Goal: Complete application form

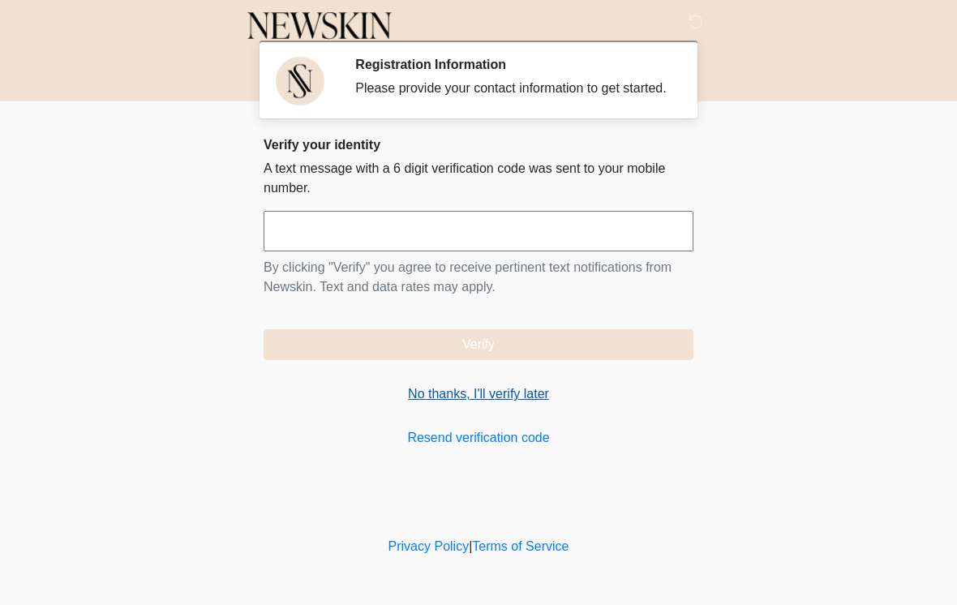
click at [508, 404] on link "No thanks, I'll verify later" at bounding box center [479, 393] width 430 height 19
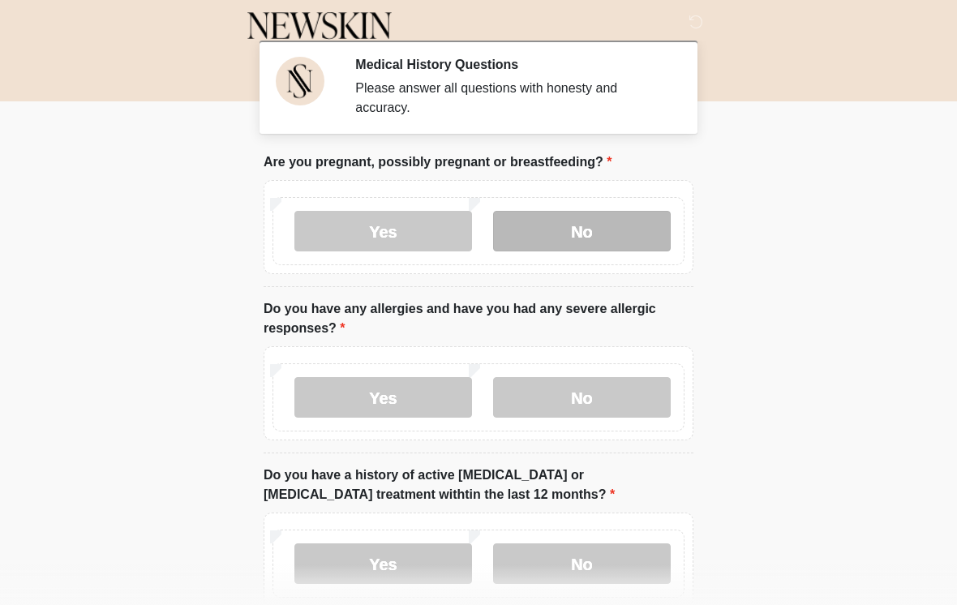
click at [631, 221] on label "No" at bounding box center [582, 231] width 178 height 41
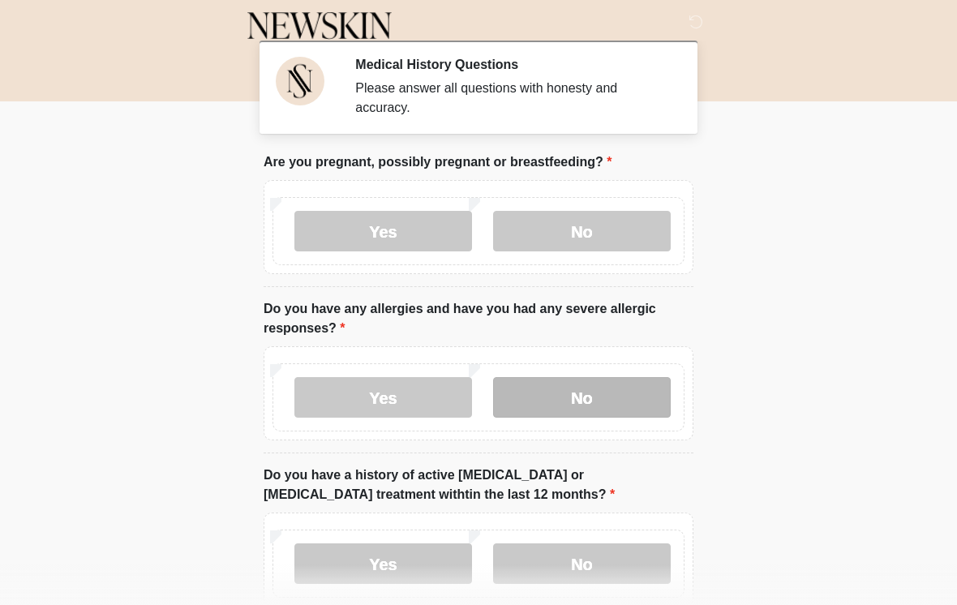
click at [601, 402] on label "No" at bounding box center [582, 397] width 178 height 41
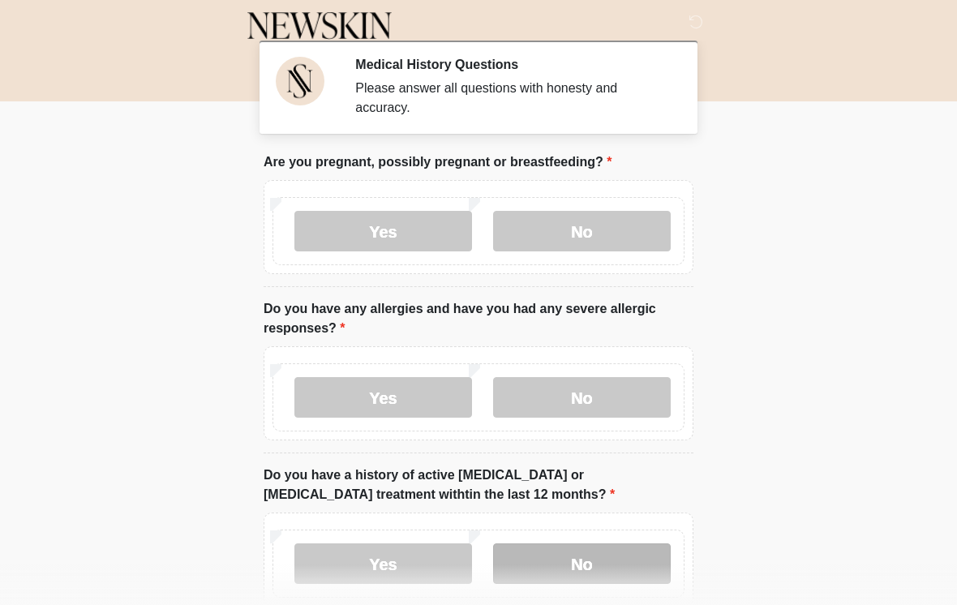
click at [622, 556] on label "No" at bounding box center [582, 563] width 178 height 41
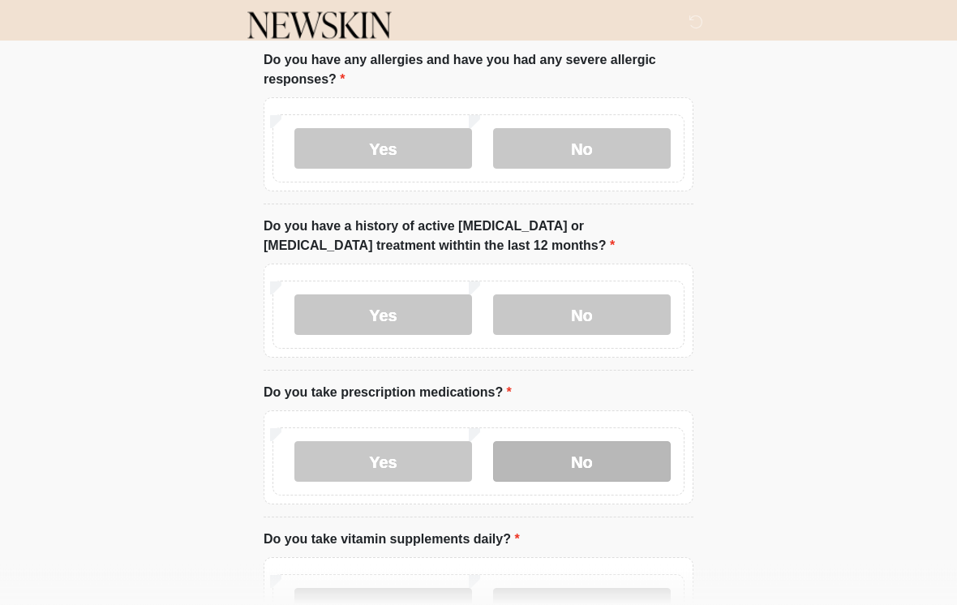
click at [579, 449] on label "No" at bounding box center [582, 462] width 178 height 41
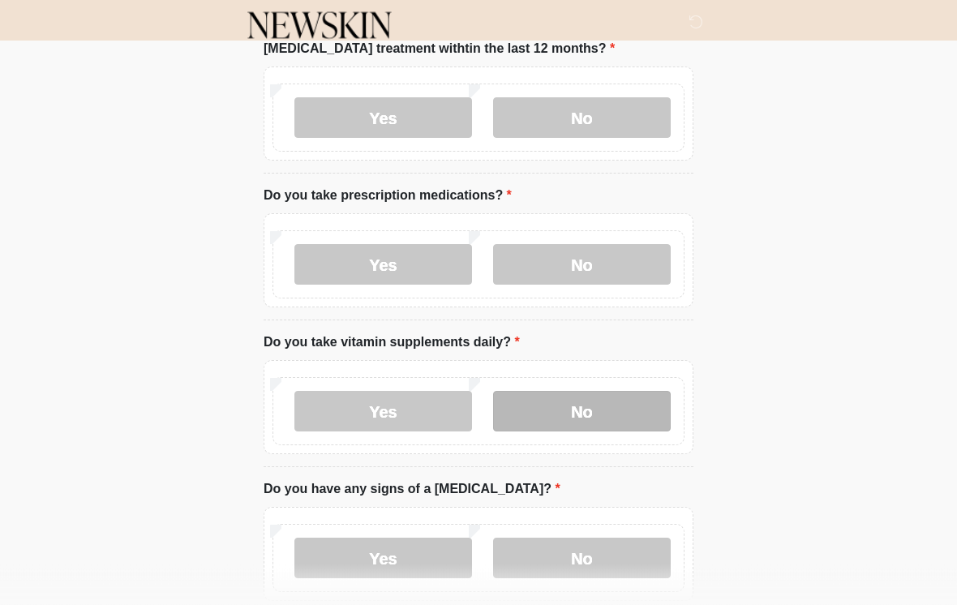
click at [627, 408] on label "No" at bounding box center [582, 412] width 178 height 41
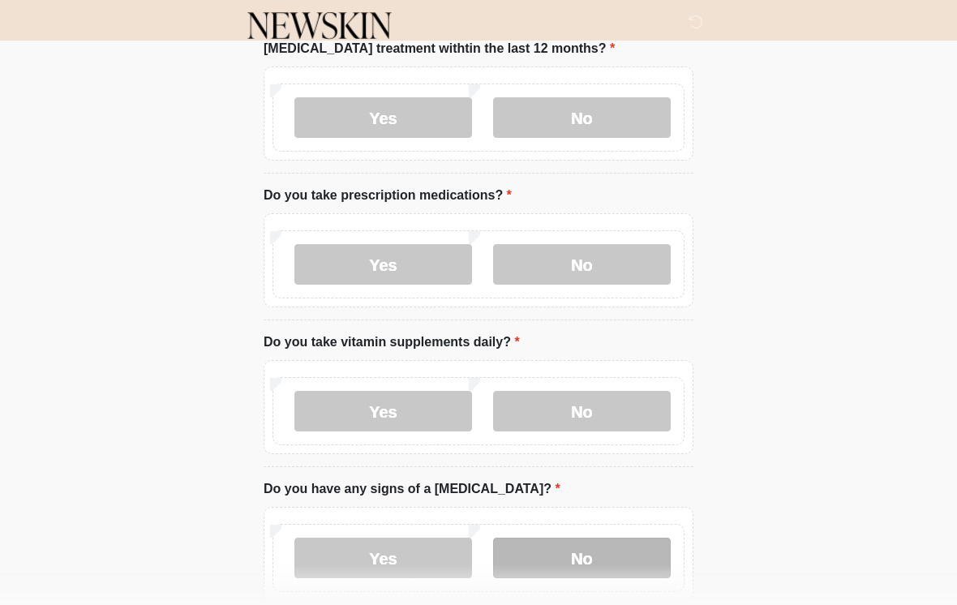
click at [632, 551] on label "No" at bounding box center [582, 558] width 178 height 41
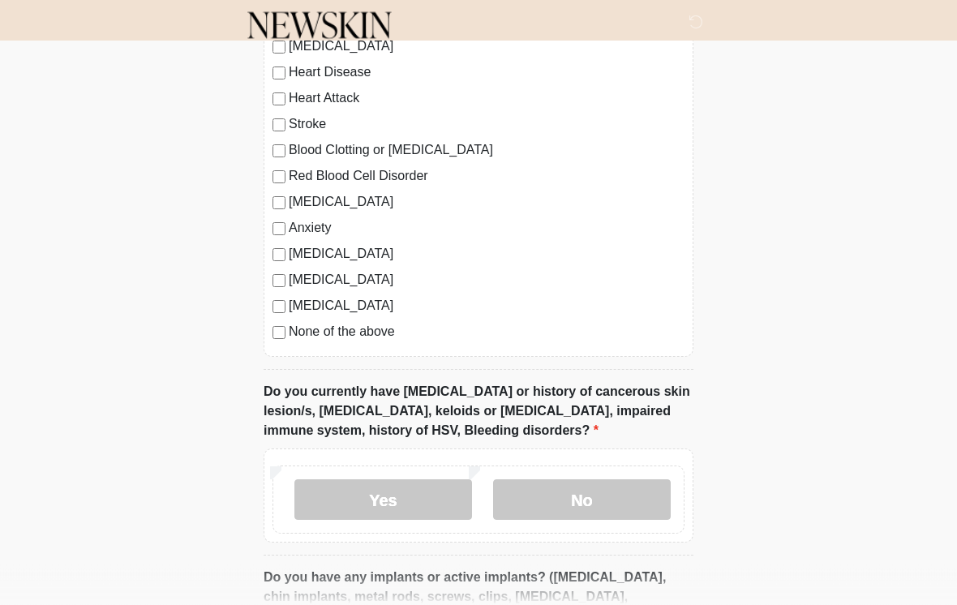
scroll to position [1097, 0]
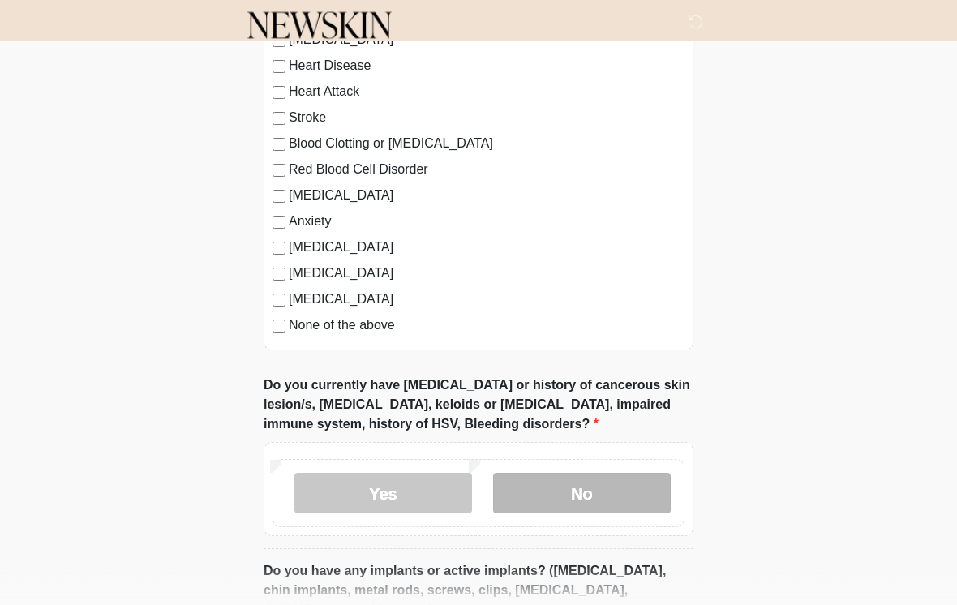
click at [604, 496] on label "No" at bounding box center [582, 494] width 178 height 41
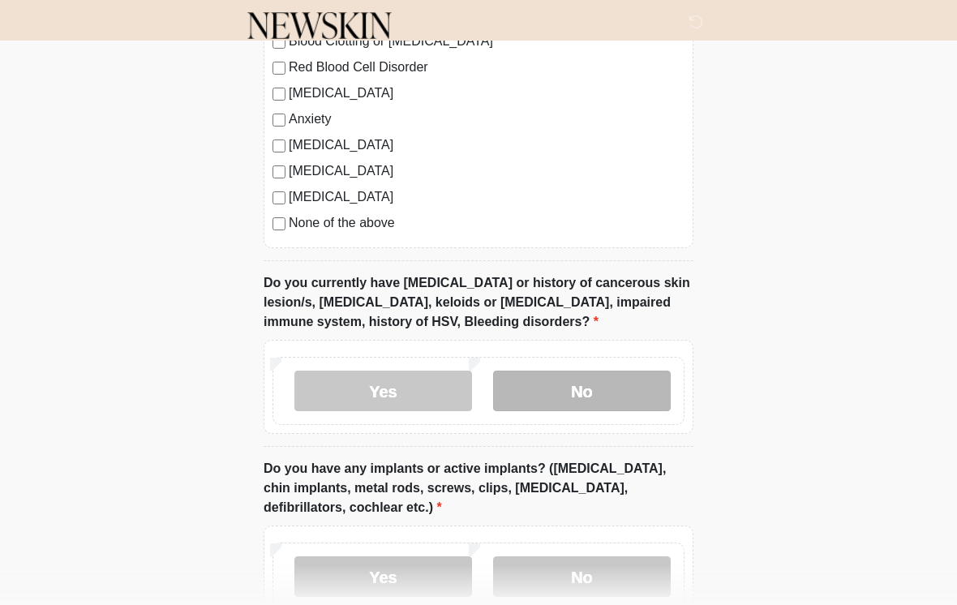
scroll to position [1344, 0]
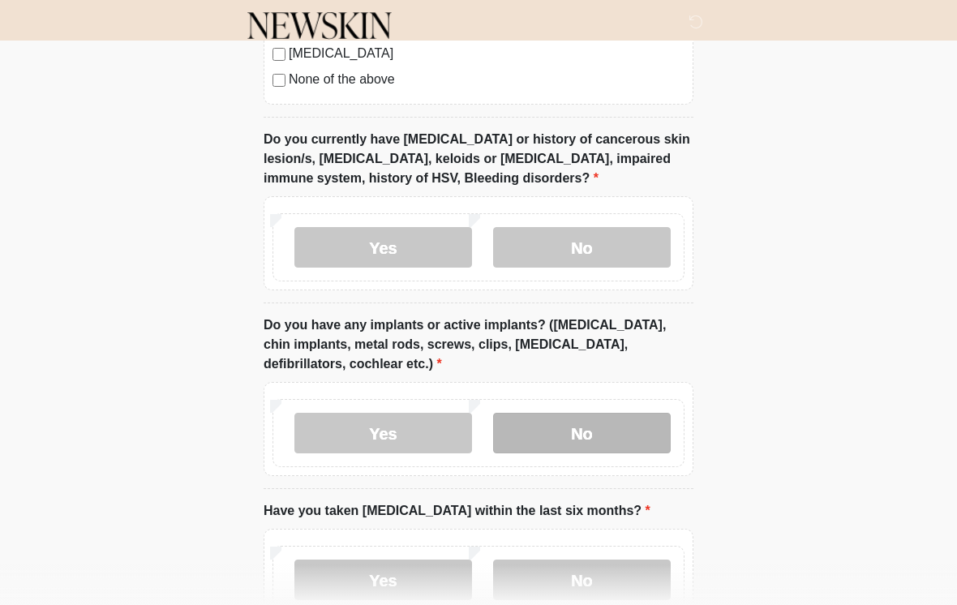
click at [646, 423] on label "No" at bounding box center [582, 433] width 178 height 41
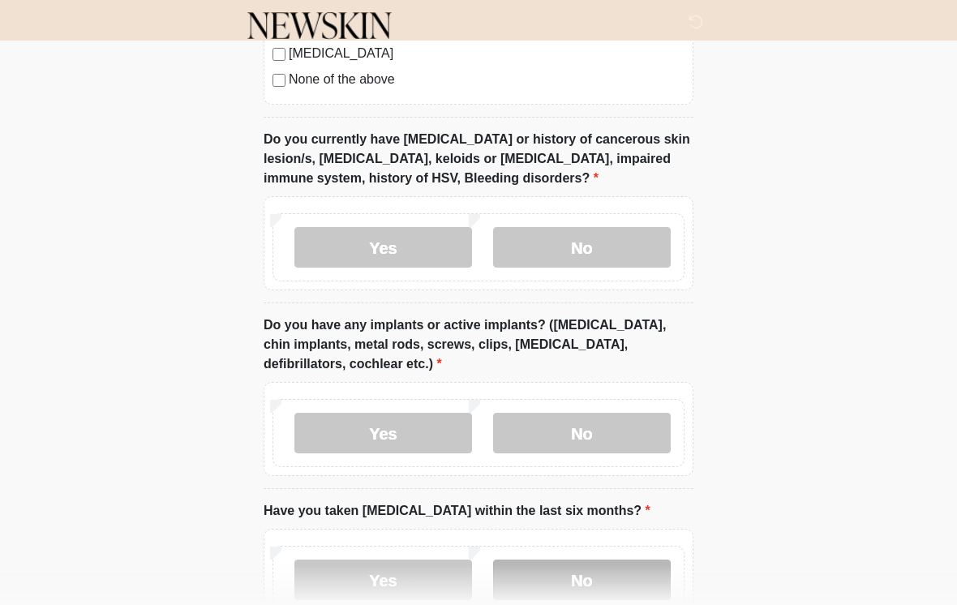
click at [627, 568] on label "No" at bounding box center [582, 580] width 178 height 41
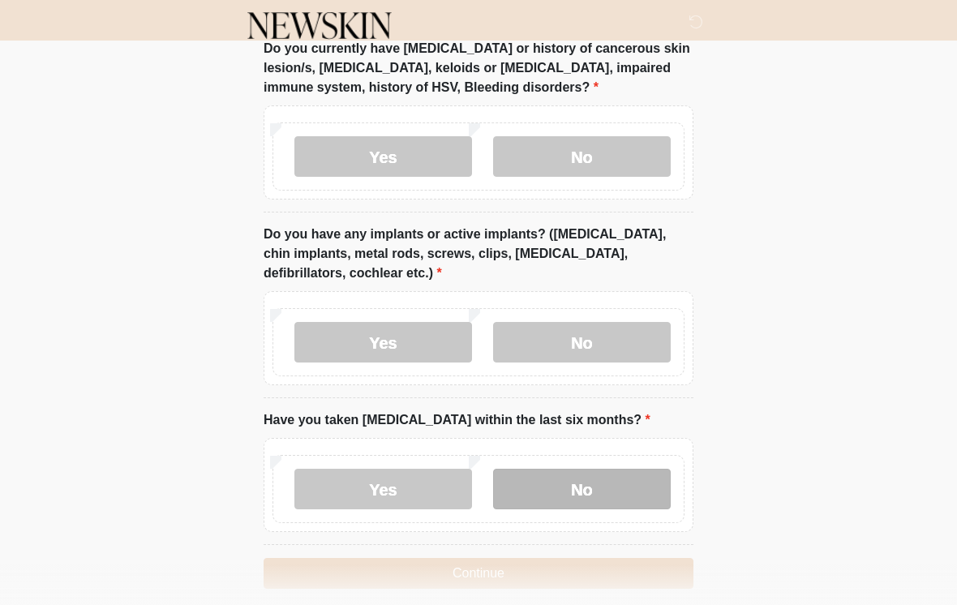
scroll to position [1477, 0]
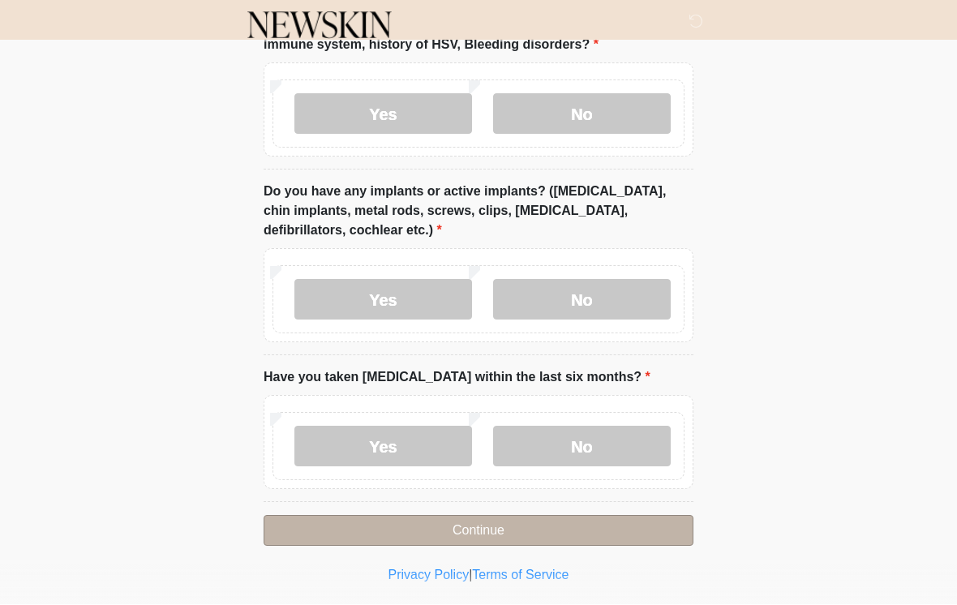
click at [642, 516] on button "Continue" at bounding box center [479, 531] width 430 height 31
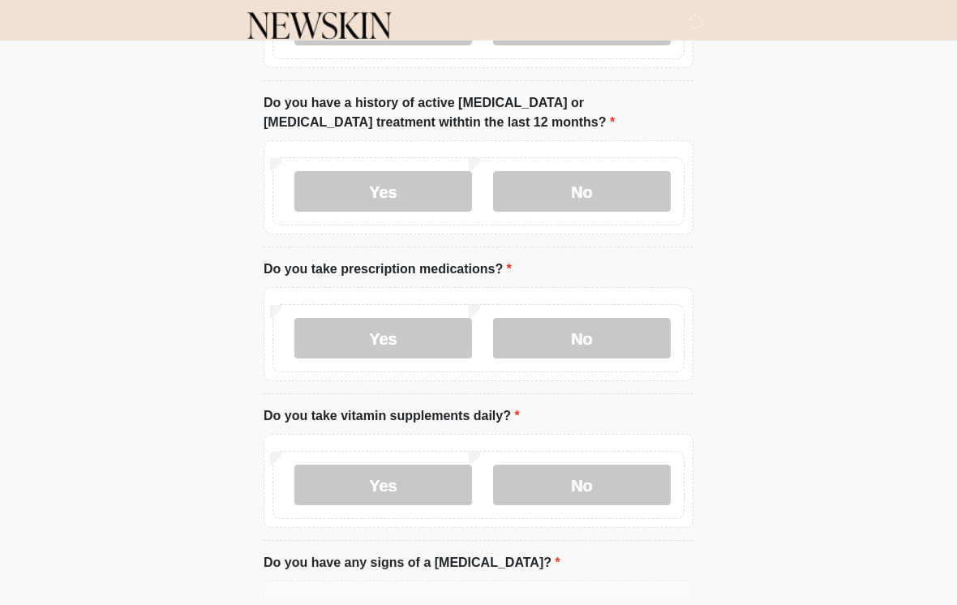
scroll to position [0, 0]
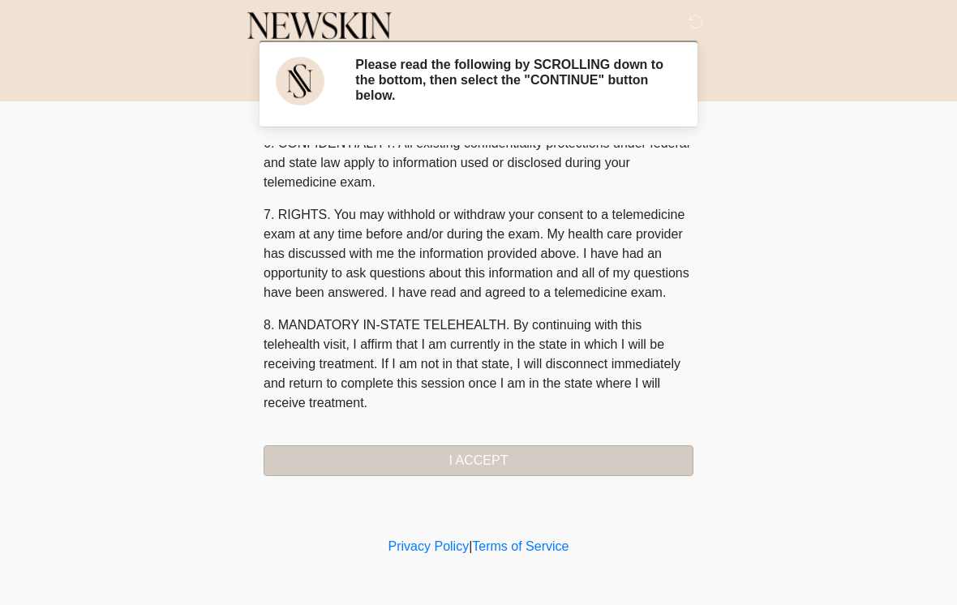
click at [612, 445] on button "I ACCEPT" at bounding box center [479, 460] width 430 height 31
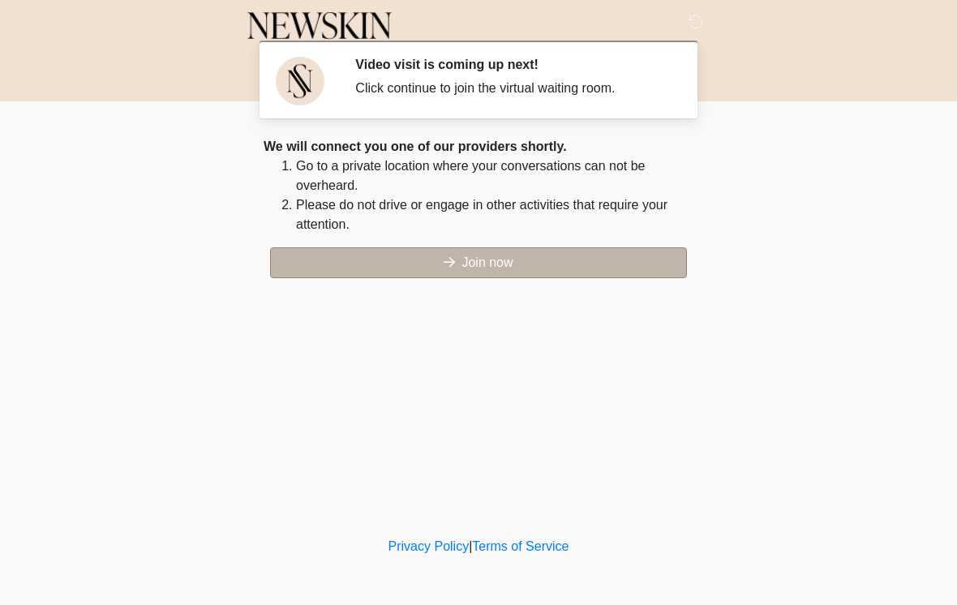
click at [639, 251] on button "Join now" at bounding box center [478, 262] width 417 height 31
